Goal: Information Seeking & Learning: Learn about a topic

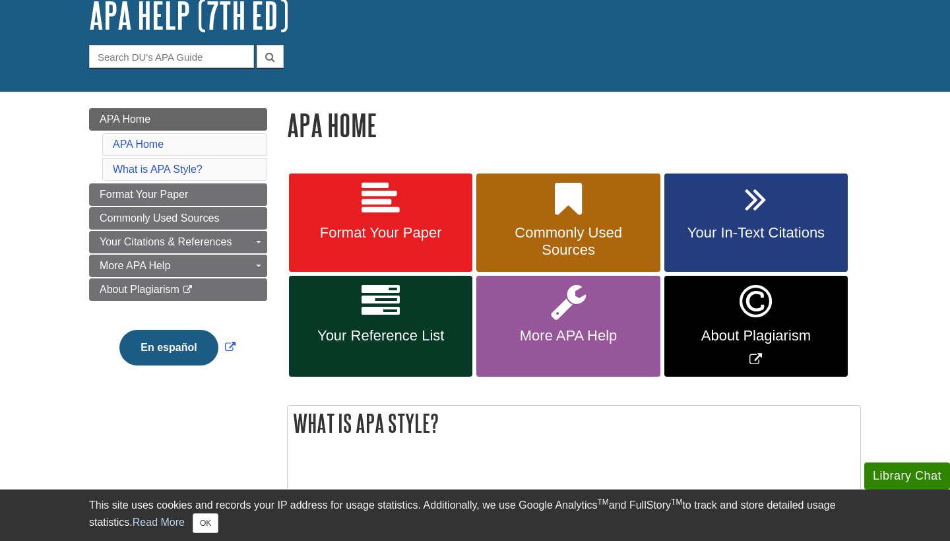
scroll to position [92, 0]
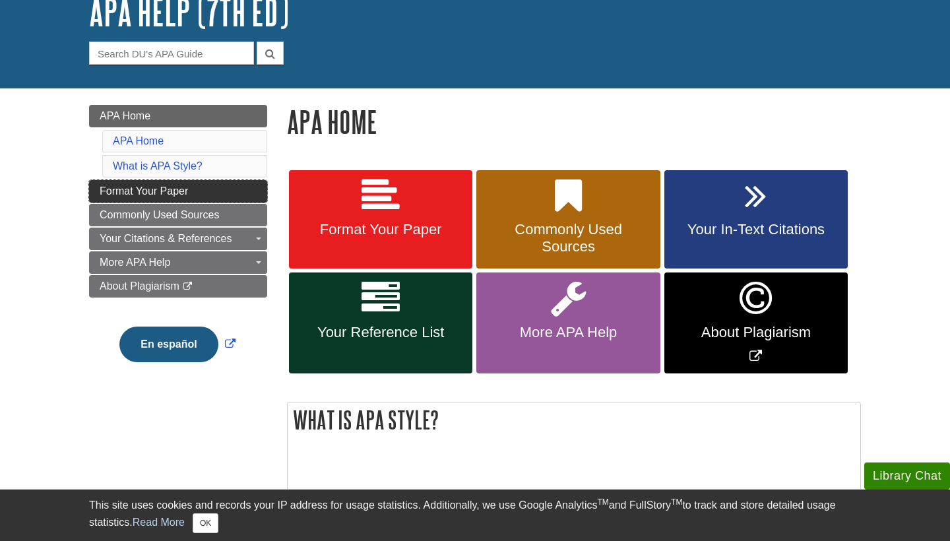
click at [209, 197] on link "Format Your Paper" at bounding box center [178, 191] width 178 height 22
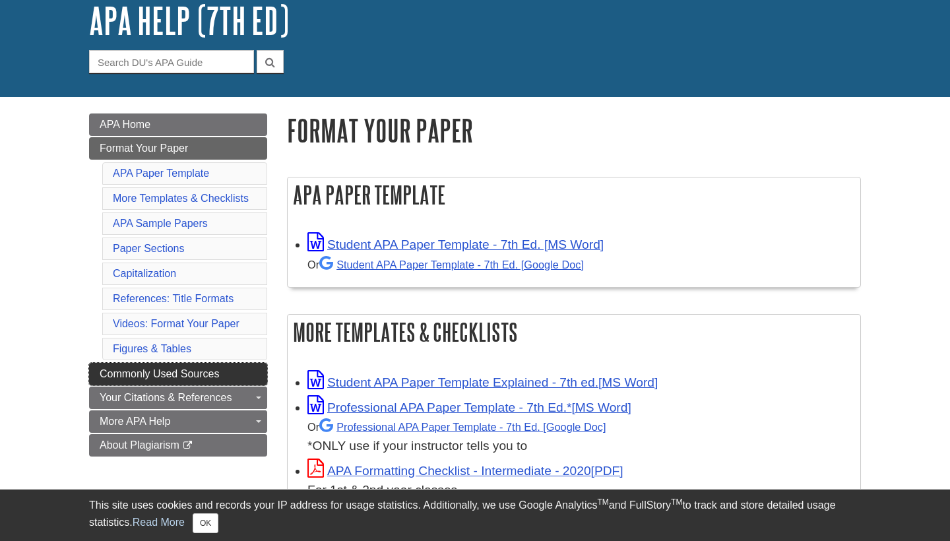
scroll to position [132, 0]
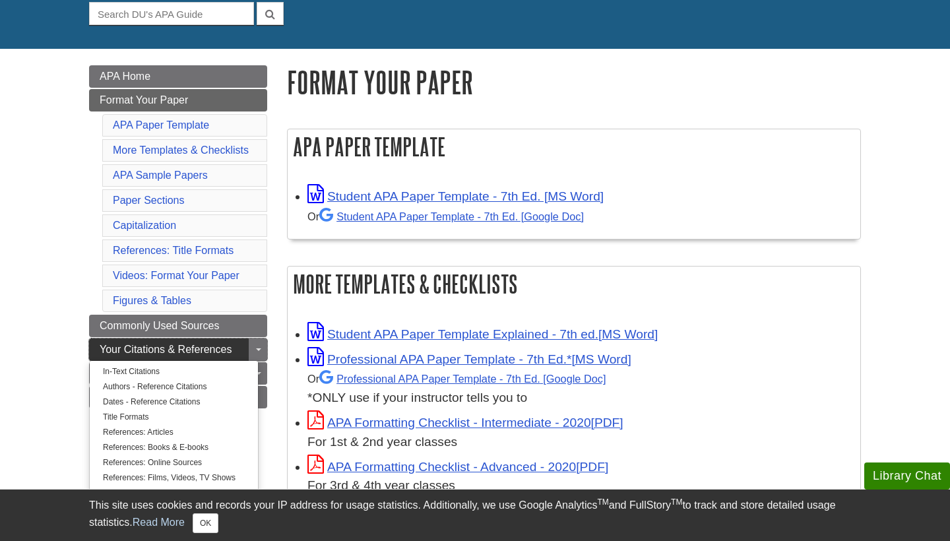
click at [192, 344] on span "Your Citations & References" at bounding box center [166, 349] width 132 height 11
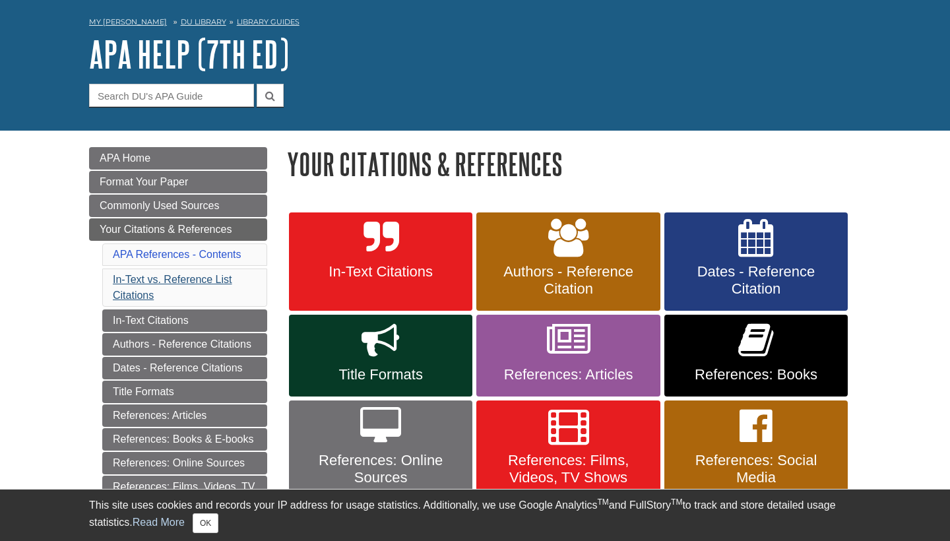
scroll to position [51, 0]
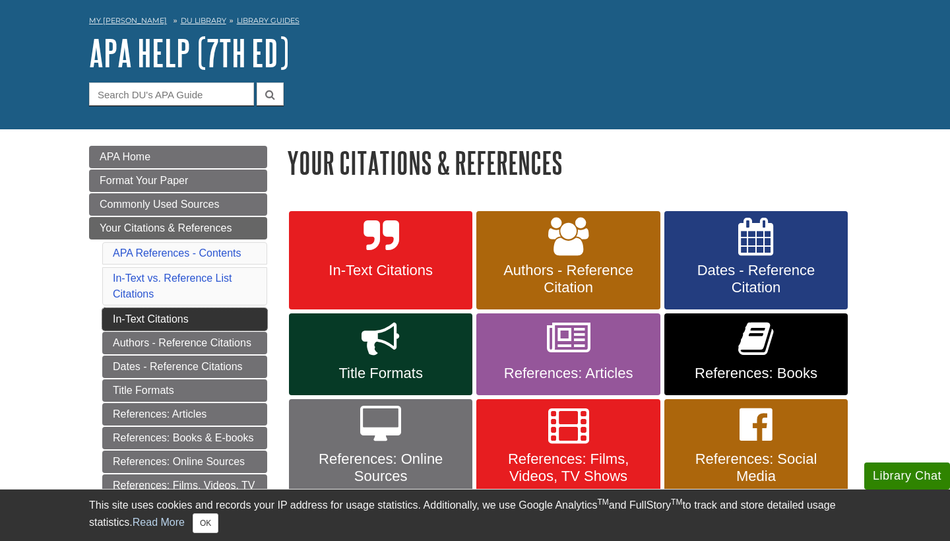
click at [163, 316] on link "In-Text Citations" at bounding box center [184, 319] width 165 height 22
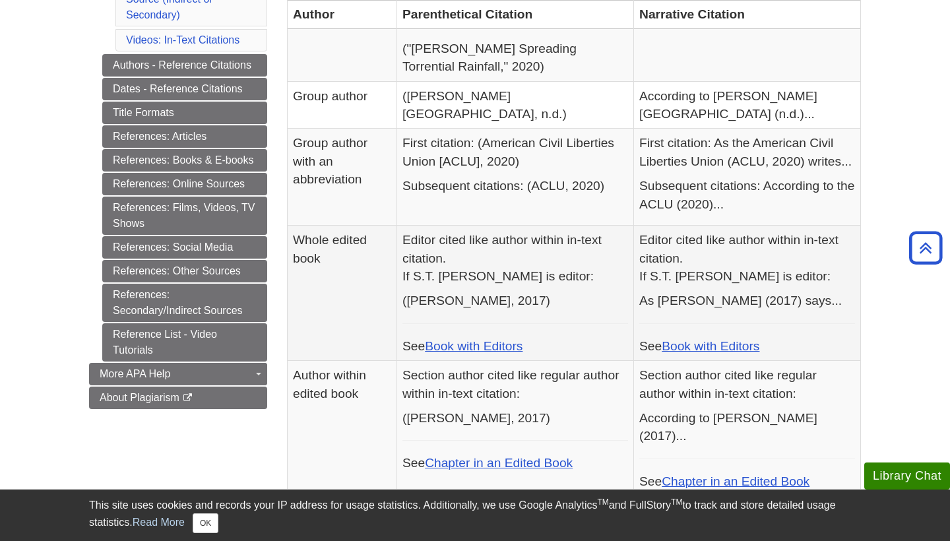
scroll to position [551, 0]
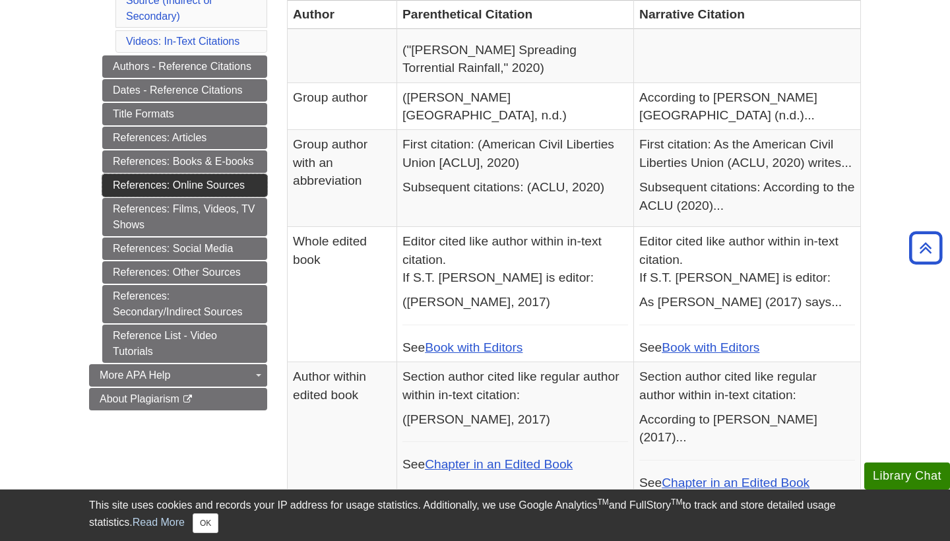
click at [240, 180] on link "References: Online Sources" at bounding box center [184, 185] width 165 height 22
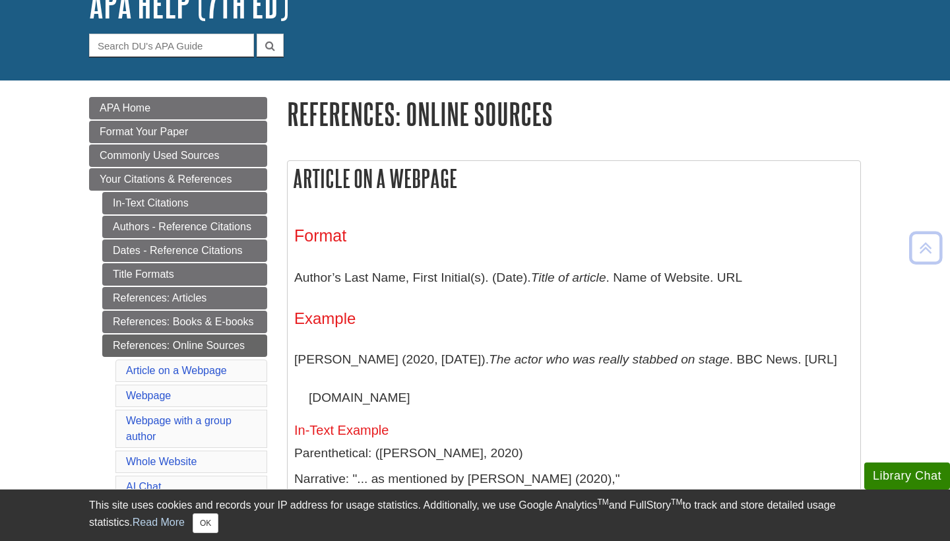
scroll to position [100, 0]
click at [207, 523] on button "OK" at bounding box center [206, 523] width 26 height 20
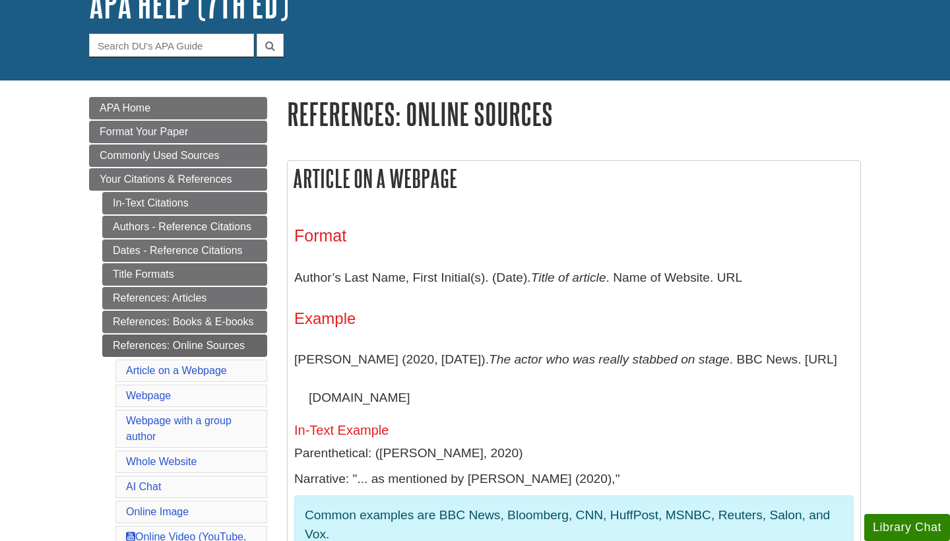
click at [199, 512] on li "Online Image" at bounding box center [192, 512] width 152 height 22
click at [183, 226] on link "Authors - Reference Citations" at bounding box center [184, 227] width 165 height 22
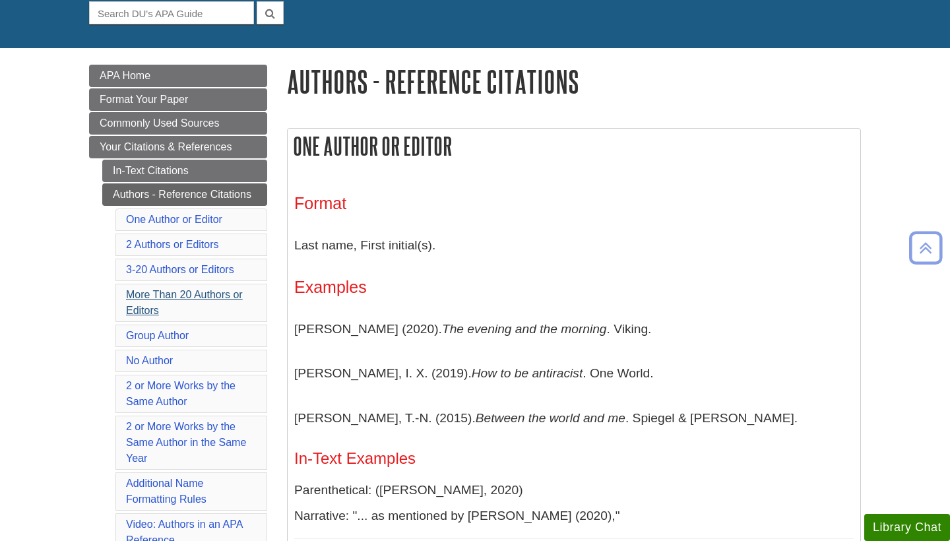
scroll to position [133, 0]
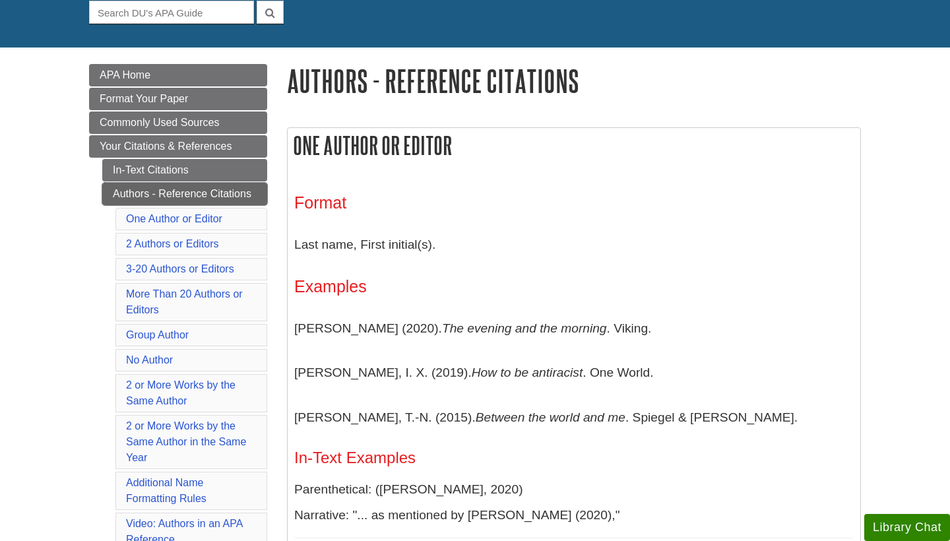
click at [196, 194] on link "Authors - Reference Citations" at bounding box center [184, 194] width 165 height 22
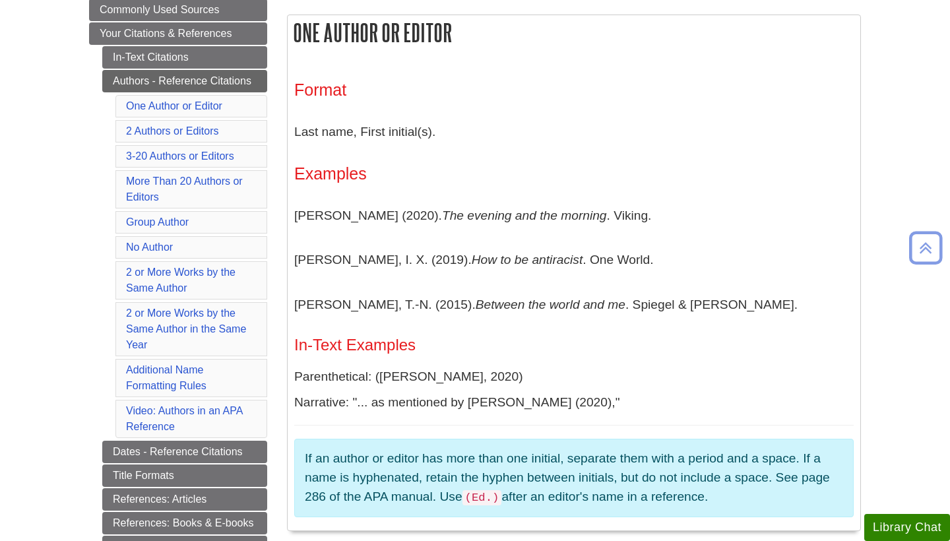
scroll to position [249, 0]
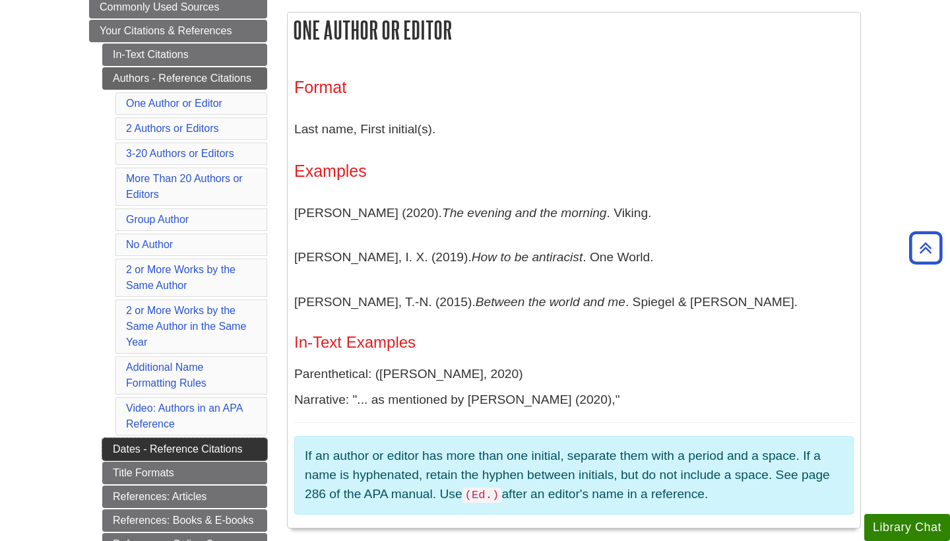
click at [170, 443] on link "Dates - Reference Citations" at bounding box center [184, 449] width 165 height 22
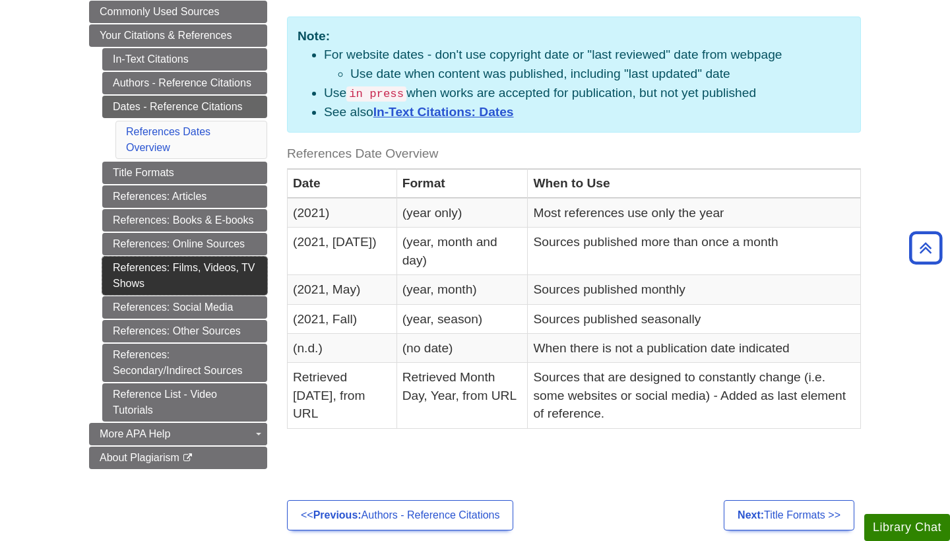
scroll to position [244, 0]
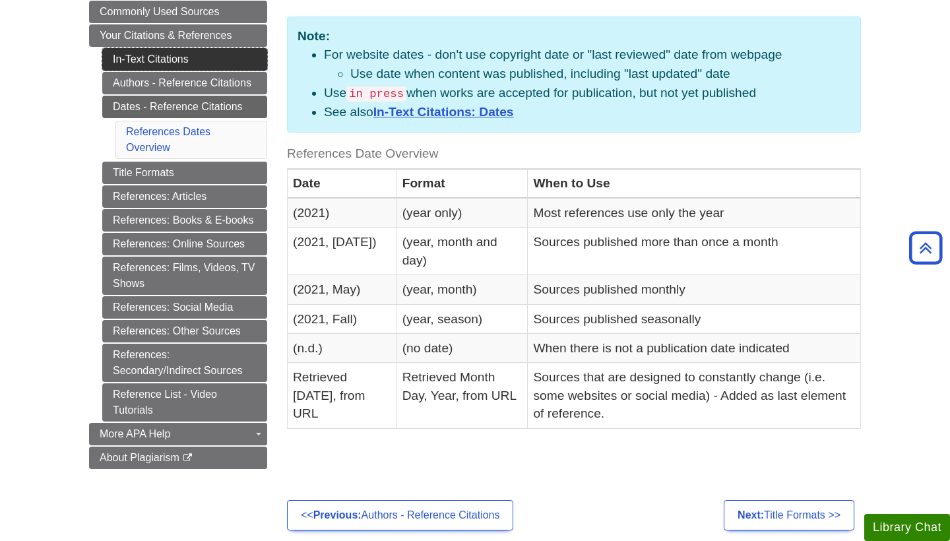
click at [187, 59] on link "In-Text Citations" at bounding box center [184, 59] width 165 height 22
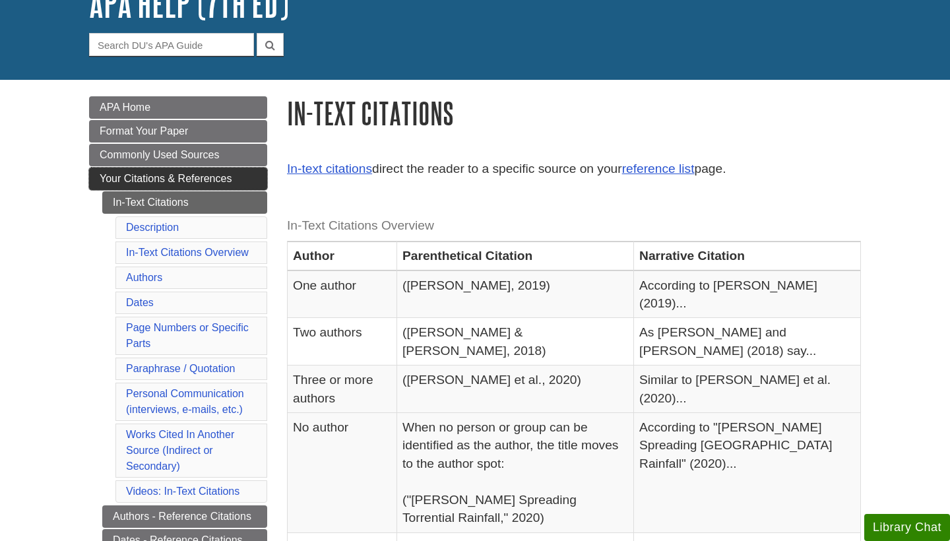
scroll to position [138, 0]
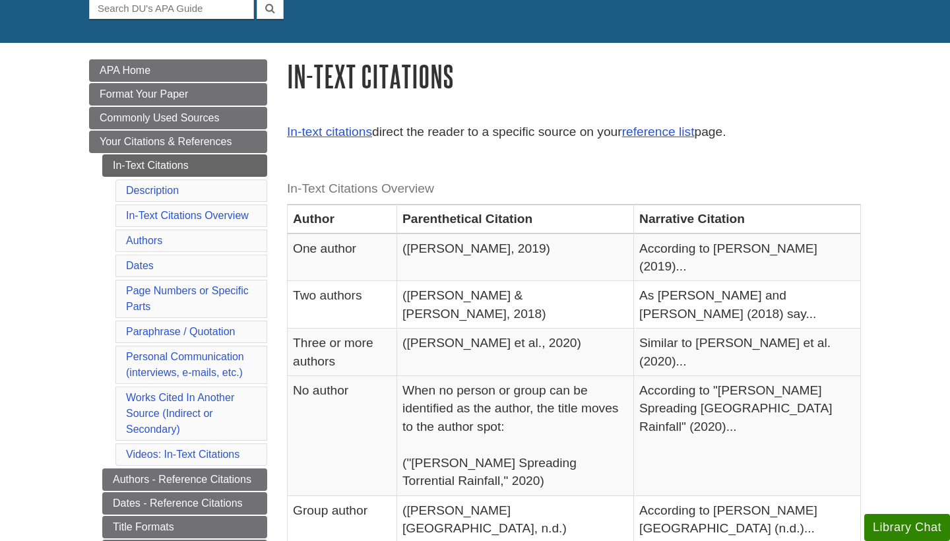
click at [160, 263] on li "Dates" at bounding box center [192, 266] width 152 height 22
click at [148, 273] on li "Dates" at bounding box center [192, 266] width 152 height 22
click at [147, 266] on link "Dates" at bounding box center [140, 265] width 28 height 11
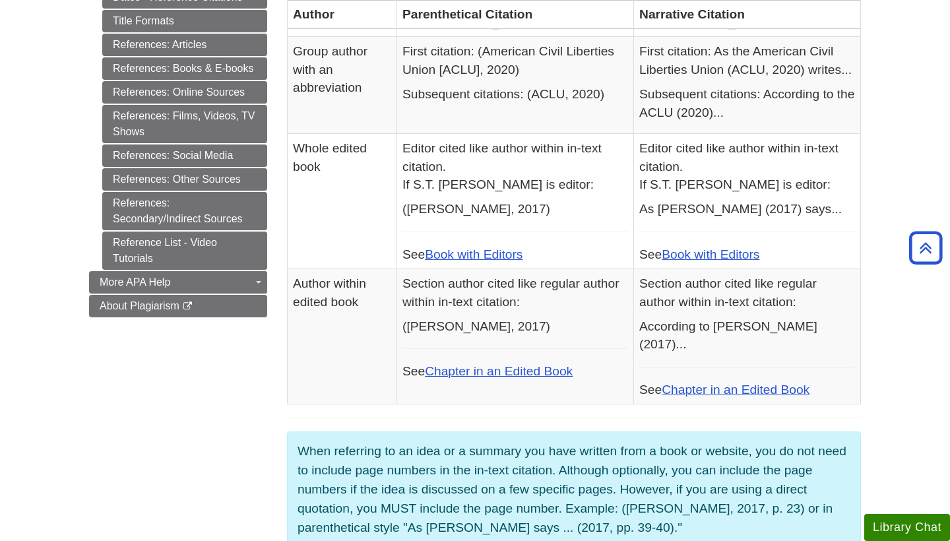
scroll to position [646, 0]
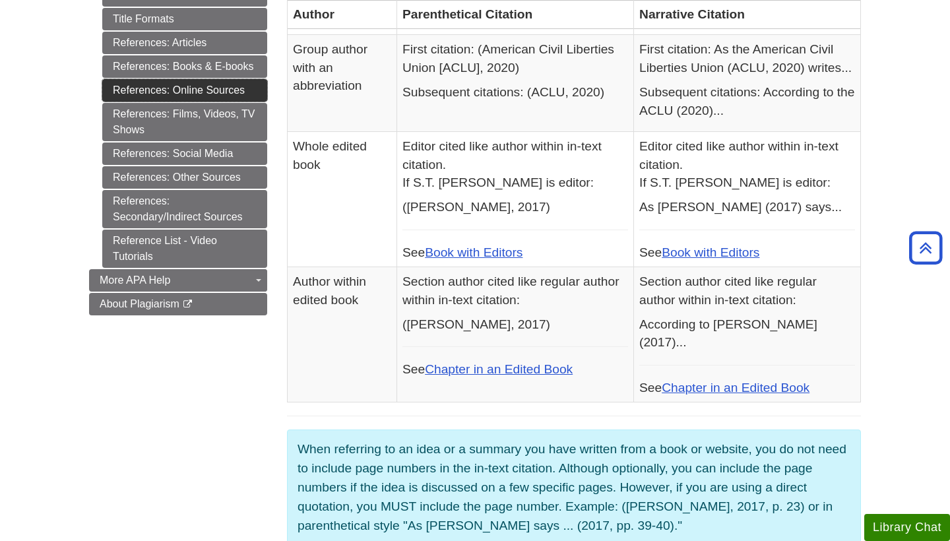
click at [201, 92] on link "References: Online Sources" at bounding box center [184, 90] width 165 height 22
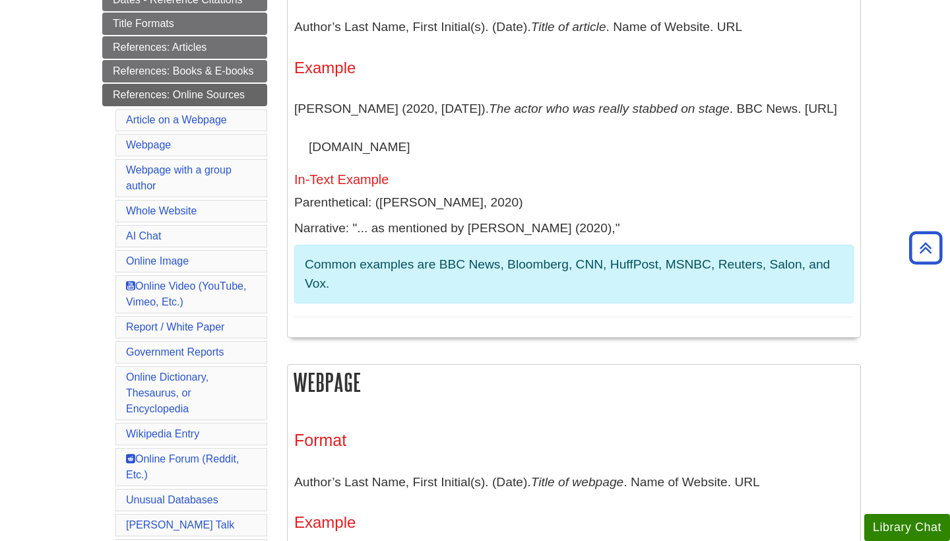
scroll to position [351, 0]
click at [203, 143] on li "Webpage" at bounding box center [192, 145] width 152 height 22
click at [168, 141] on link "Webpage" at bounding box center [148, 144] width 45 height 11
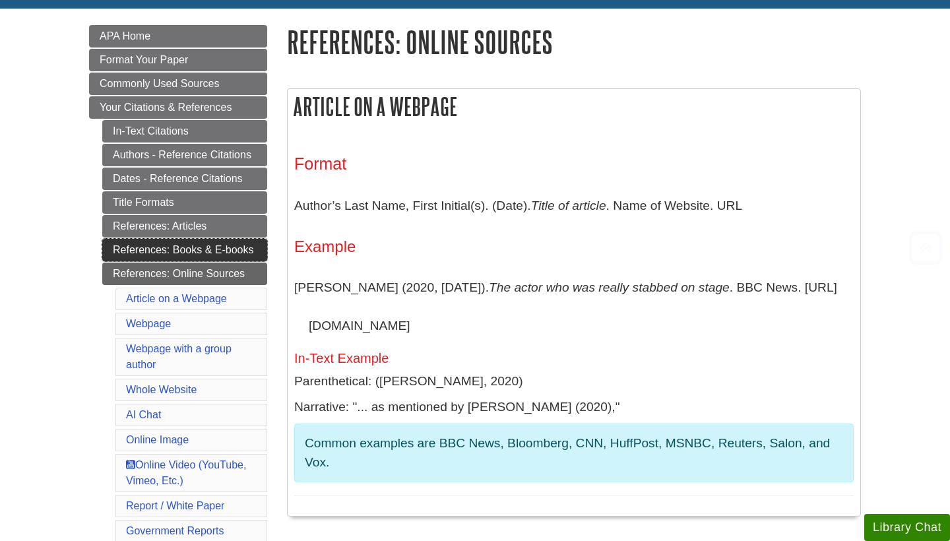
scroll to position [174, 0]
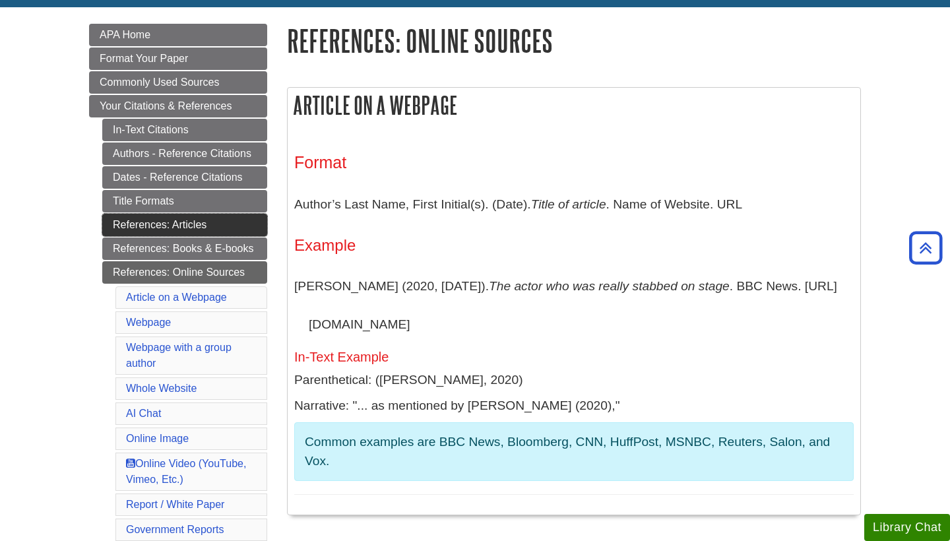
click at [226, 222] on link "References: Articles" at bounding box center [184, 225] width 165 height 22
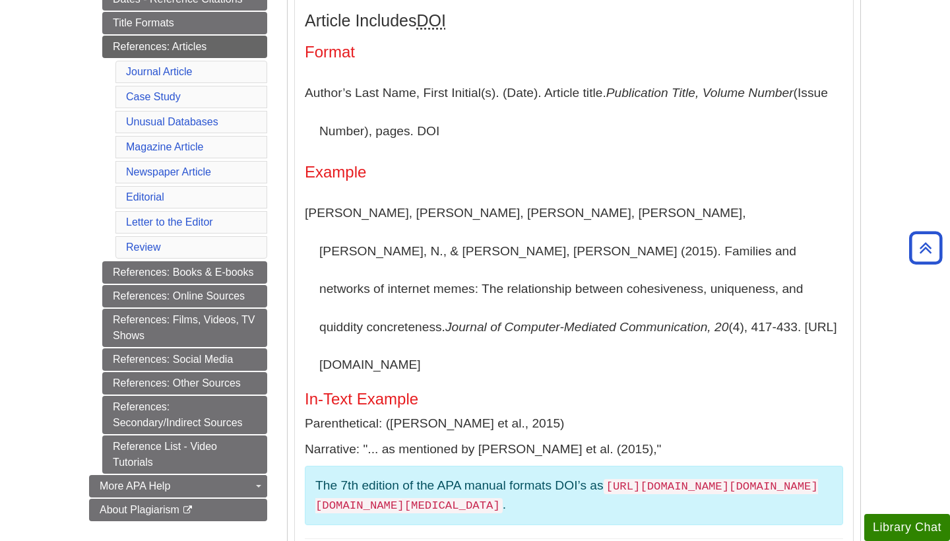
scroll to position [354, 0]
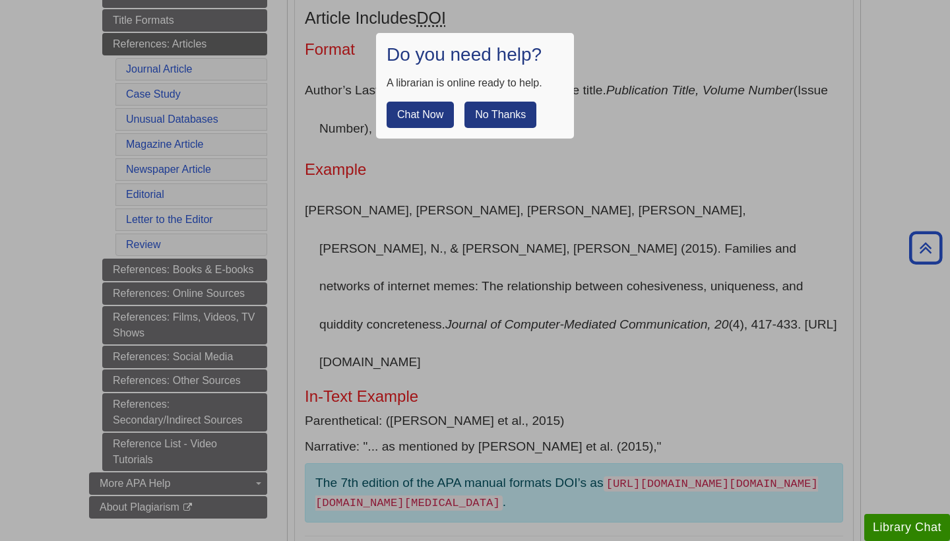
click at [493, 110] on button "No Thanks" at bounding box center [501, 115] width 72 height 26
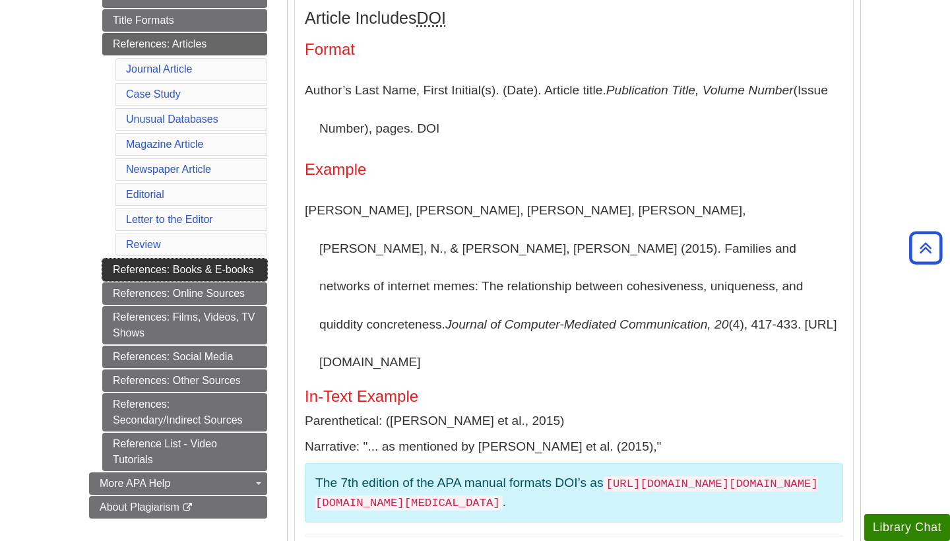
click at [161, 274] on link "References: Books & E-books" at bounding box center [184, 270] width 165 height 22
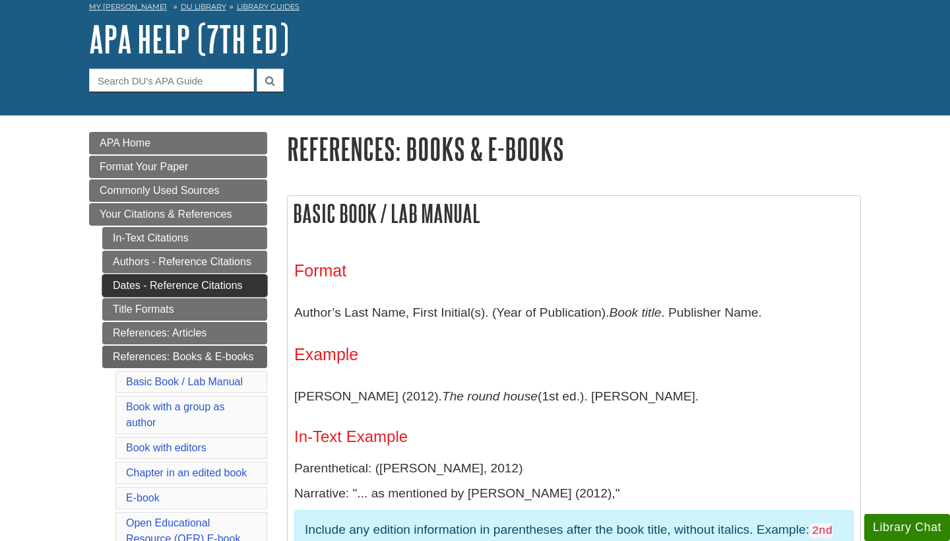
scroll to position [66, 0]
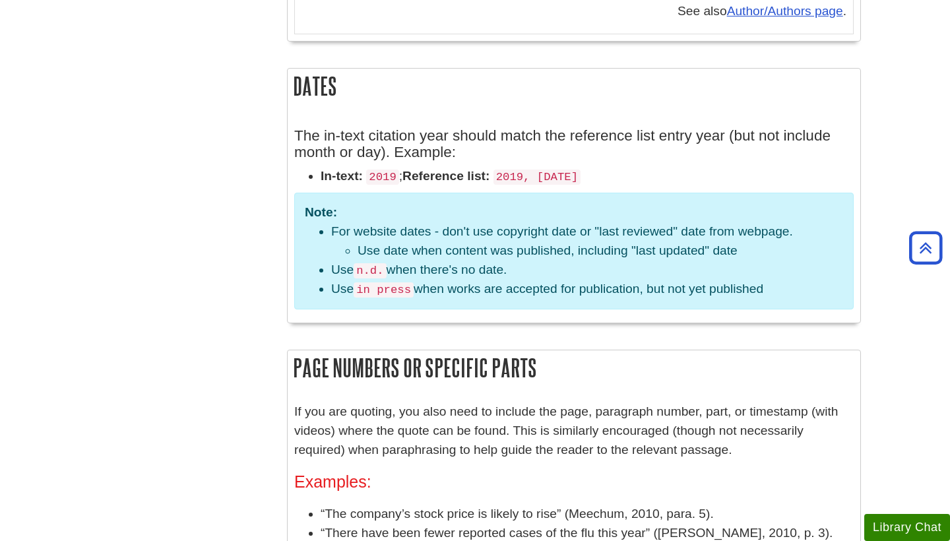
scroll to position [138, 0]
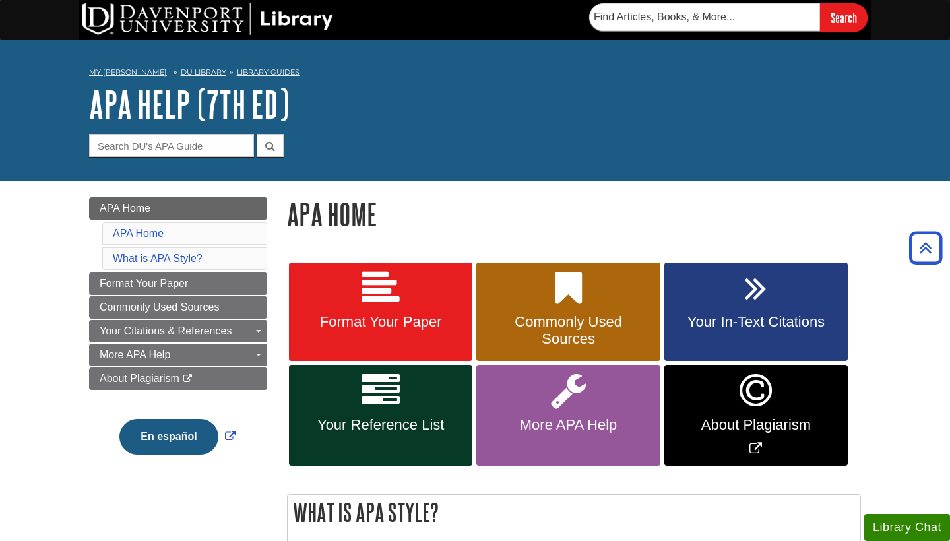
scroll to position [160, 0]
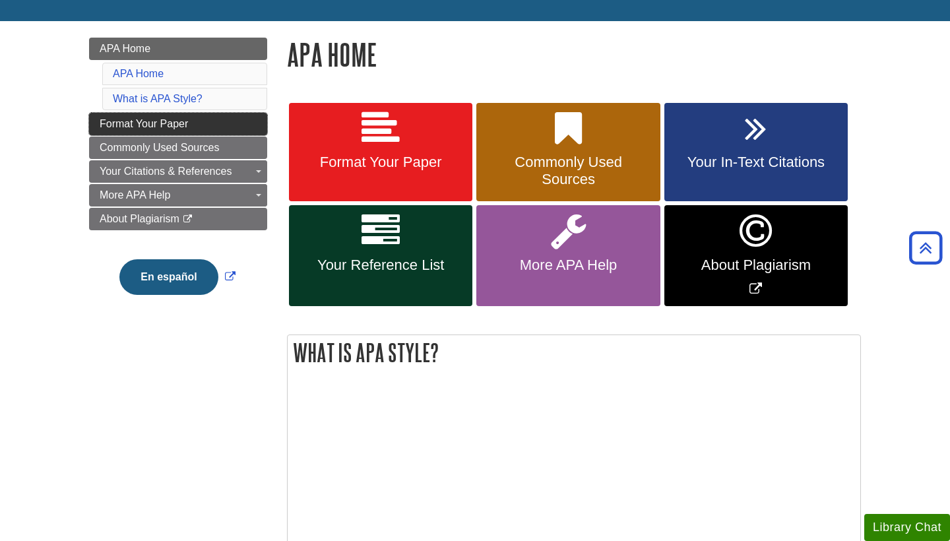
click at [171, 125] on span "Format Your Paper" at bounding box center [144, 123] width 88 height 11
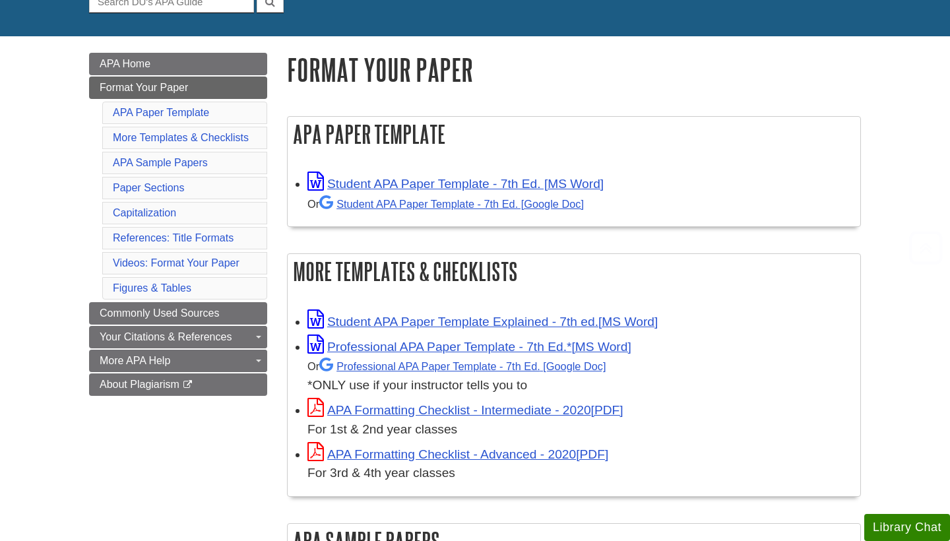
scroll to position [149, 0]
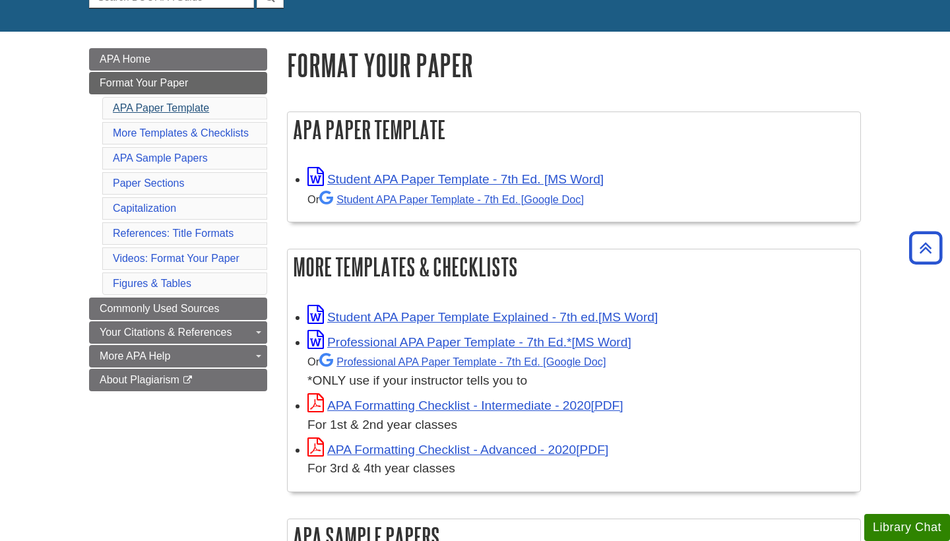
click at [182, 102] on link "APA Paper Template" at bounding box center [161, 107] width 96 height 11
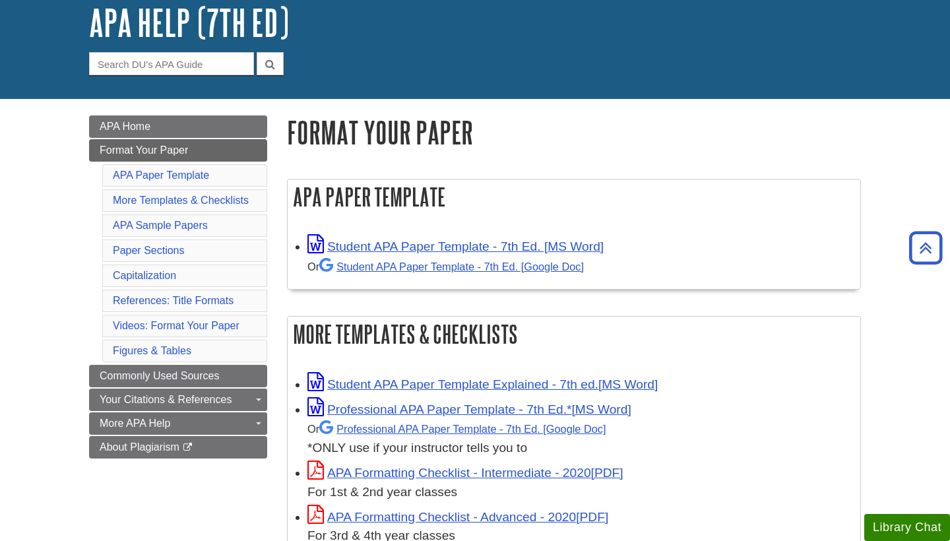
scroll to position [55, 0]
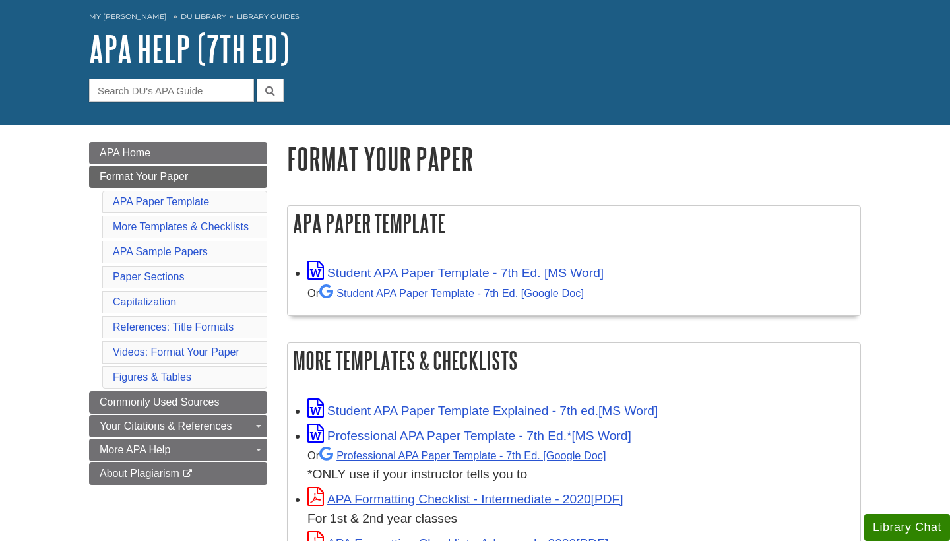
scroll to position [149, 0]
